Goal: Information Seeking & Learning: Stay updated

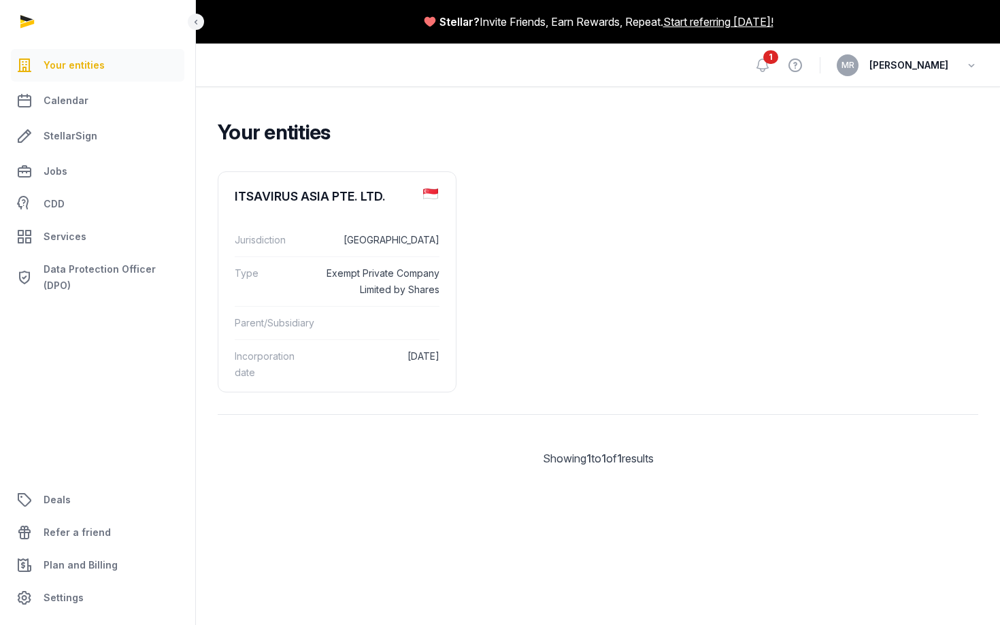
click at [755, 75] on div "1 View help [PERSON_NAME]" at bounding box center [867, 65] width 224 height 43
click at [764, 60] on span "1" at bounding box center [771, 57] width 15 height 14
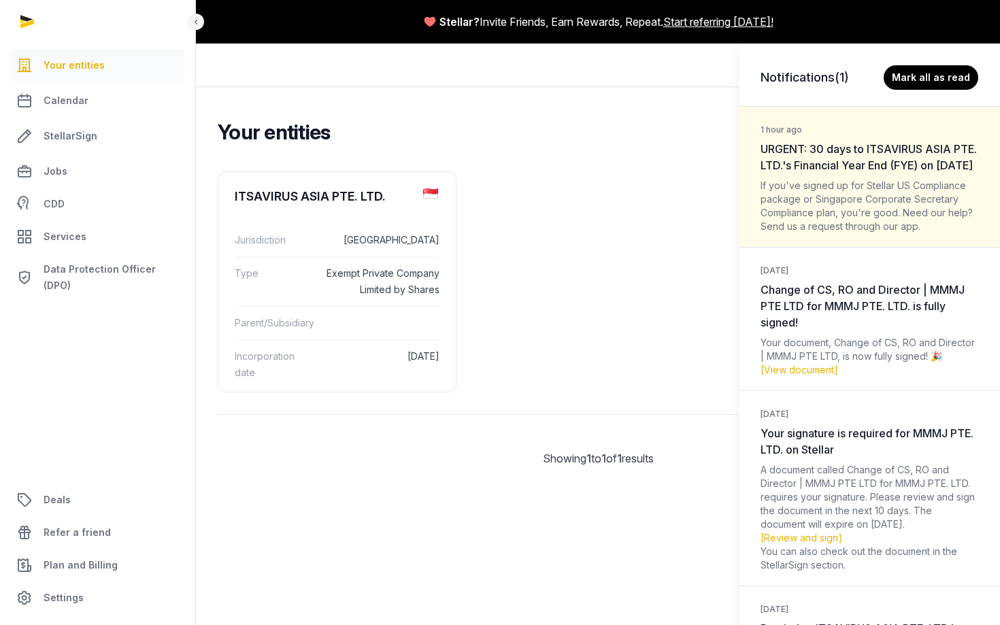
click at [819, 174] on dt "1 hour ago URGENT: 30 days to ITSAVIRUS ASIA PTE. LTD.'s Financial Year End (FY…" at bounding box center [870, 146] width 218 height 53
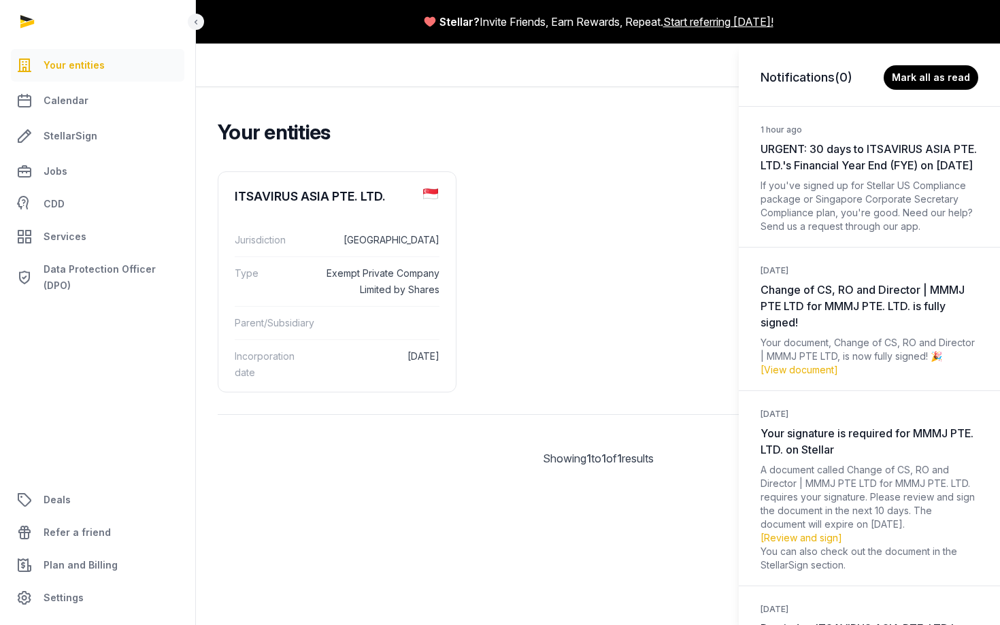
click at [846, 166] on span "URGENT: 30 days to ITSAVIRUS ASIA PTE. LTD.'s Financial Year End (FYE) on [DATE]" at bounding box center [869, 157] width 216 height 30
click at [847, 153] on span "URGENT: 30 days to ITSAVIRUS ASIA PTE. LTD.'s Financial Year End (FYE) on [DATE]" at bounding box center [869, 157] width 216 height 30
click at [830, 174] on dt "1 hour ago URGENT: 30 days to ITSAVIRUS ASIA PTE. LTD.'s Financial Year End (FY…" at bounding box center [870, 146] width 218 height 53
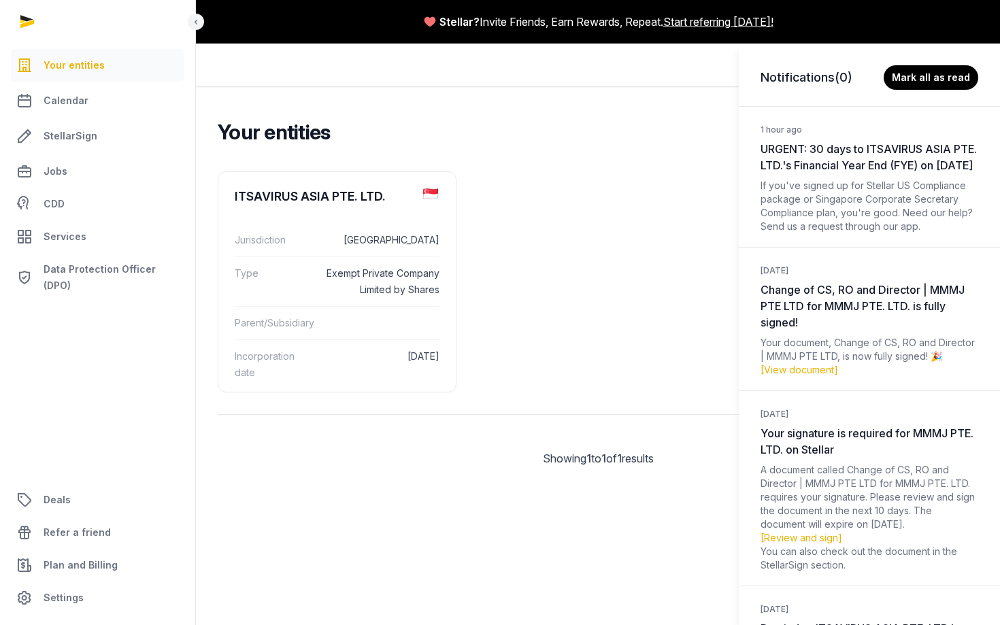
click at [824, 152] on span "URGENT: 30 days to ITSAVIRUS ASIA PTE. LTD.'s Financial Year End (FYE) on [DATE]" at bounding box center [869, 157] width 216 height 30
click at [789, 159] on span "URGENT: 30 days to ITSAVIRUS ASIA PTE. LTD.'s Financial Year End (FYE) on [DATE]" at bounding box center [869, 157] width 216 height 30
click at [789, 158] on span "URGENT: 30 days to ITSAVIRUS ASIA PTE. LTD.'s Financial Year End (FYE) on [DATE]" at bounding box center [869, 157] width 216 height 30
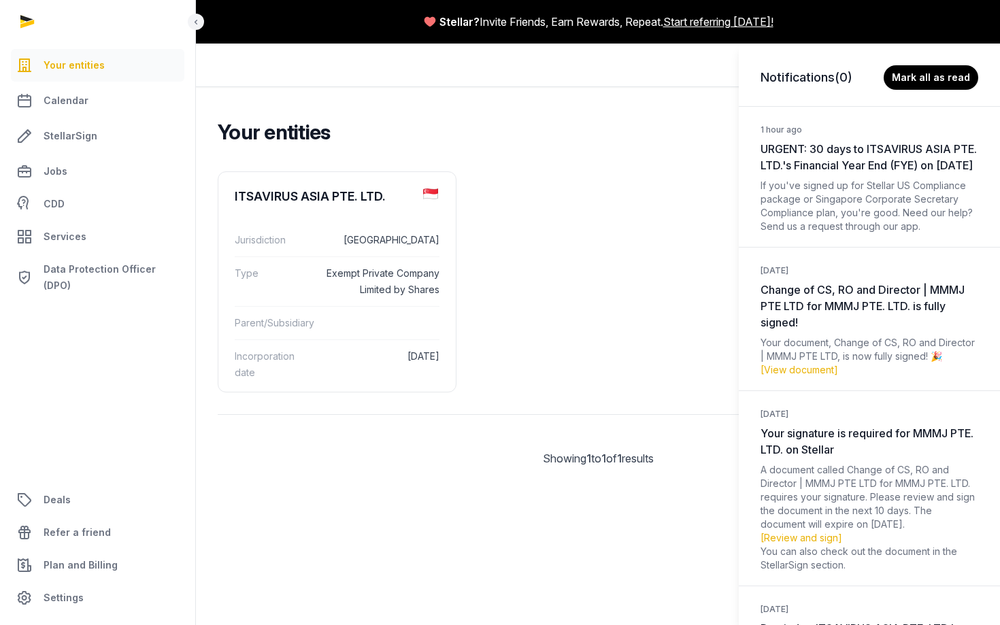
click at [813, 247] on div "1 hour ago URGENT: 30 days to ITSAVIRUS ASIA PTE. LTD.'s Financial Year End (FY…" at bounding box center [869, 176] width 261 height 141
click at [823, 233] on div "If you've signed up for Stellar US Compliance package or Singapore Corporate Se…" at bounding box center [870, 206] width 218 height 54
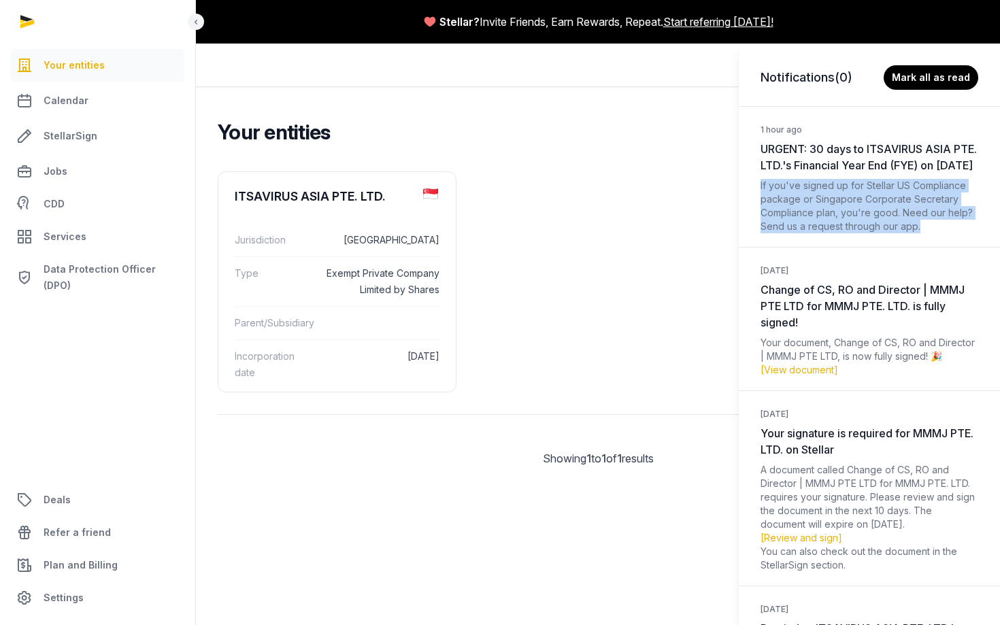
click at [823, 233] on div "If you've signed up for Stellar US Compliance package or Singapore Corporate Se…" at bounding box center [870, 206] width 218 height 54
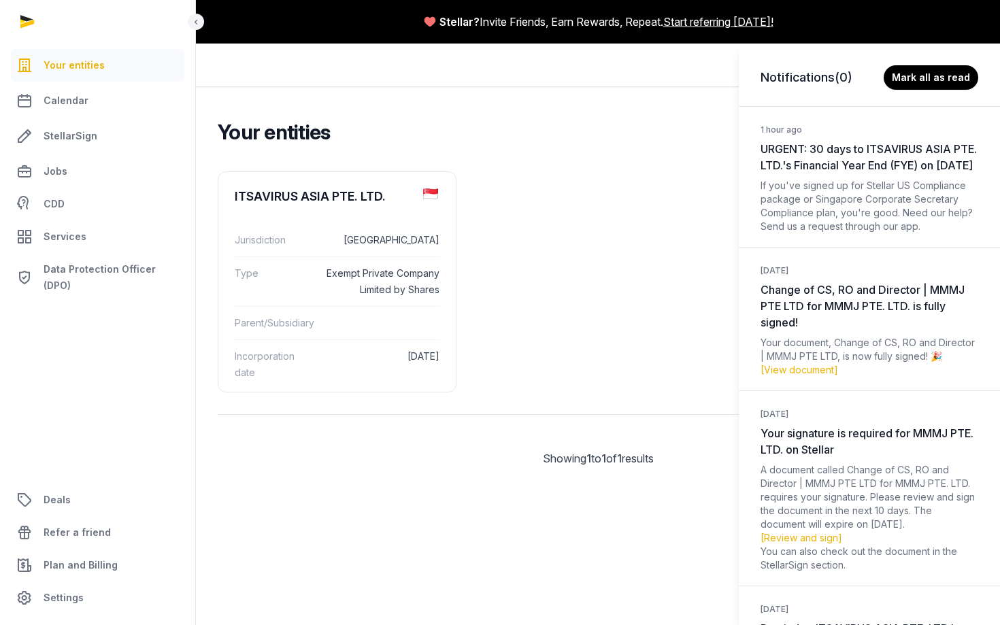
click at [826, 146] on span "URGENT: 30 days to ITSAVIRUS ASIA PTE. LTD.'s Financial Year End (FYE) on [DATE]" at bounding box center [869, 157] width 216 height 30
